Goal: Task Accomplishment & Management: Manage account settings

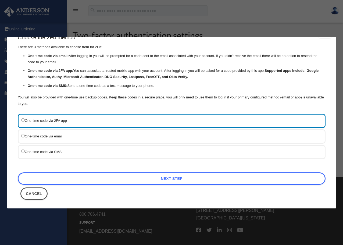
scroll to position [16, 0]
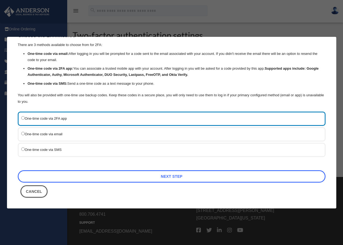
click at [166, 175] on link "Next Step" at bounding box center [172, 176] width 308 height 12
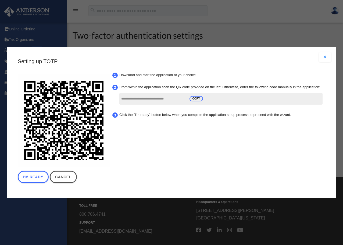
click at [184, 99] on input "**********" at bounding box center [153, 99] width 64 height 10
drag, startPoint x: 205, startPoint y: 98, endPoint x: 207, endPoint y: 96, distance: 3.1
click at [207, 97] on div "**********" at bounding box center [220, 99] width 203 height 12
click at [193, 100] on span "COPY" at bounding box center [195, 98] width 13 height 5
click at [329, 58] on button "Close modal" at bounding box center [325, 57] width 12 height 10
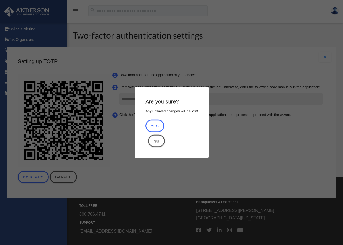
click at [155, 127] on button "Yes" at bounding box center [154, 126] width 19 height 12
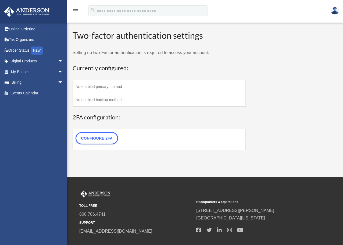
click at [131, 144] on td "Configure 2FA" at bounding box center [159, 139] width 173 height 21
click at [105, 141] on link "Configure 2FA" at bounding box center [97, 138] width 42 height 12
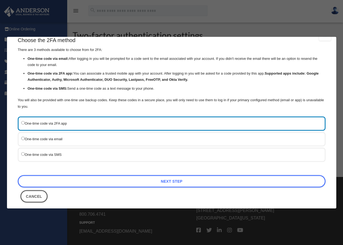
scroll to position [16, 0]
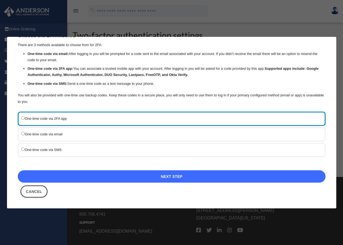
click at [164, 175] on link "Next Step" at bounding box center [172, 176] width 308 height 12
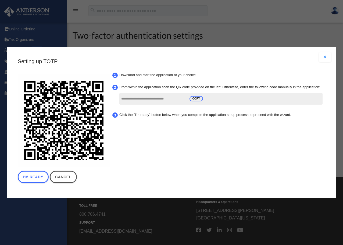
scroll to position [0, 0]
click at [195, 100] on span "COPY" at bounding box center [195, 98] width 13 height 5
click at [117, 115] on li "Click the "I'm ready" button below when you complete the application setup proc…" at bounding box center [220, 114] width 206 height 9
click at [117, 114] on li "Click the "I'm ready" button below when you complete the application setup proc…" at bounding box center [220, 114] width 206 height 9
click at [65, 178] on link "Cancel" at bounding box center [62, 177] width 27 height 12
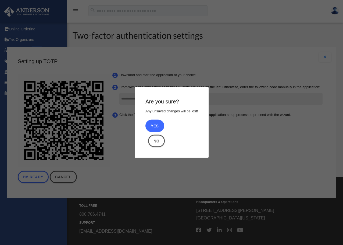
click at [157, 126] on button "Yes" at bounding box center [154, 126] width 19 height 12
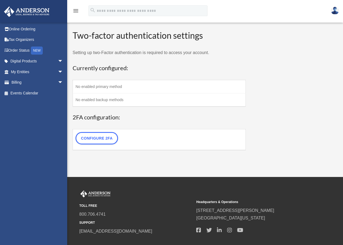
click at [77, 90] on td "No enabled primary method" at bounding box center [159, 86] width 173 height 13
click at [100, 138] on link "Configure 2FA" at bounding box center [97, 138] width 42 height 12
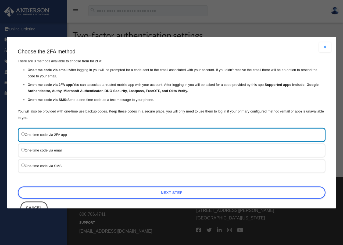
click at [103, 138] on div "One-time code via 2FA app" at bounding box center [172, 135] width 308 height 14
click at [29, 135] on label "One-time code via 2FA app" at bounding box center [168, 134] width 295 height 7
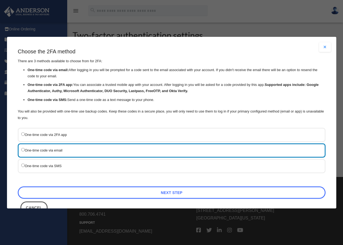
click at [226, 193] on link "Next Step" at bounding box center [172, 192] width 308 height 12
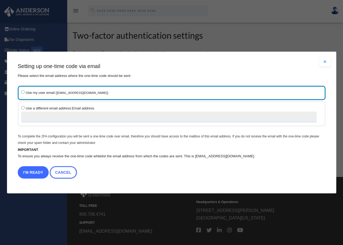
click at [35, 174] on button "I'm Ready" at bounding box center [33, 172] width 31 height 12
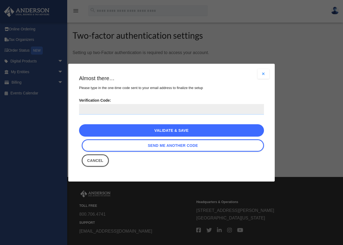
click at [99, 130] on link "Validate & Save" at bounding box center [171, 130] width 185 height 12
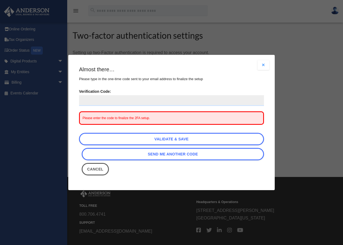
click at [154, 117] on div "Please enter the code to finalize the 2FA setup." at bounding box center [171, 117] width 185 height 13
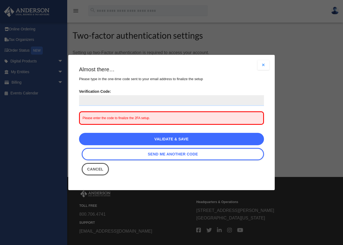
click at [92, 141] on link "Validate & Save" at bounding box center [171, 139] width 185 height 12
click at [199, 137] on link "Validate & Save" at bounding box center [171, 139] width 185 height 12
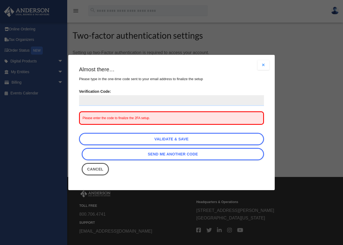
click at [85, 101] on input "Verification Code:" at bounding box center [171, 100] width 185 height 11
type input "********"
click at [160, 119] on div "Please enter the code to finalize the 2FA setup." at bounding box center [171, 117] width 185 height 13
click at [106, 98] on input "********" at bounding box center [171, 100] width 185 height 11
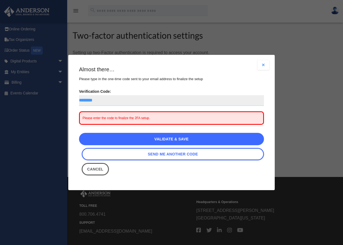
click at [93, 139] on link "Validate & Save" at bounding box center [171, 139] width 185 height 12
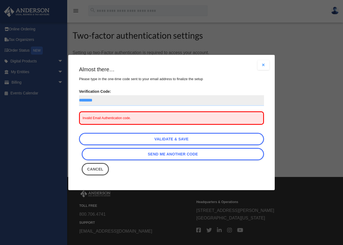
click at [110, 119] on span "Invalid Email Authentication code." at bounding box center [106, 118] width 48 height 4
